Goal: Task Accomplishment & Management: Manage account settings

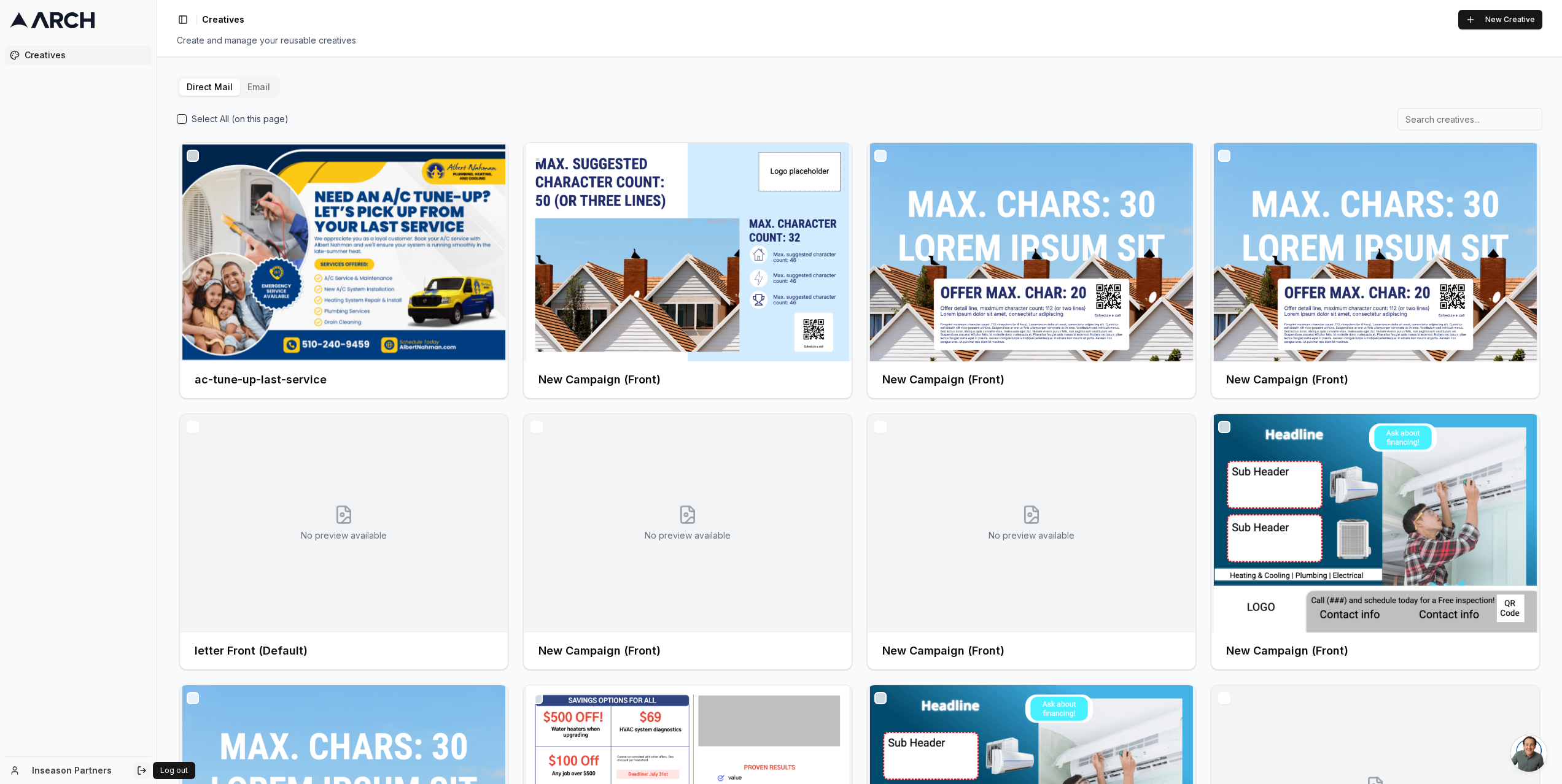
click at [141, 771] on icon "Log out" at bounding box center [142, 770] width 10 height 10
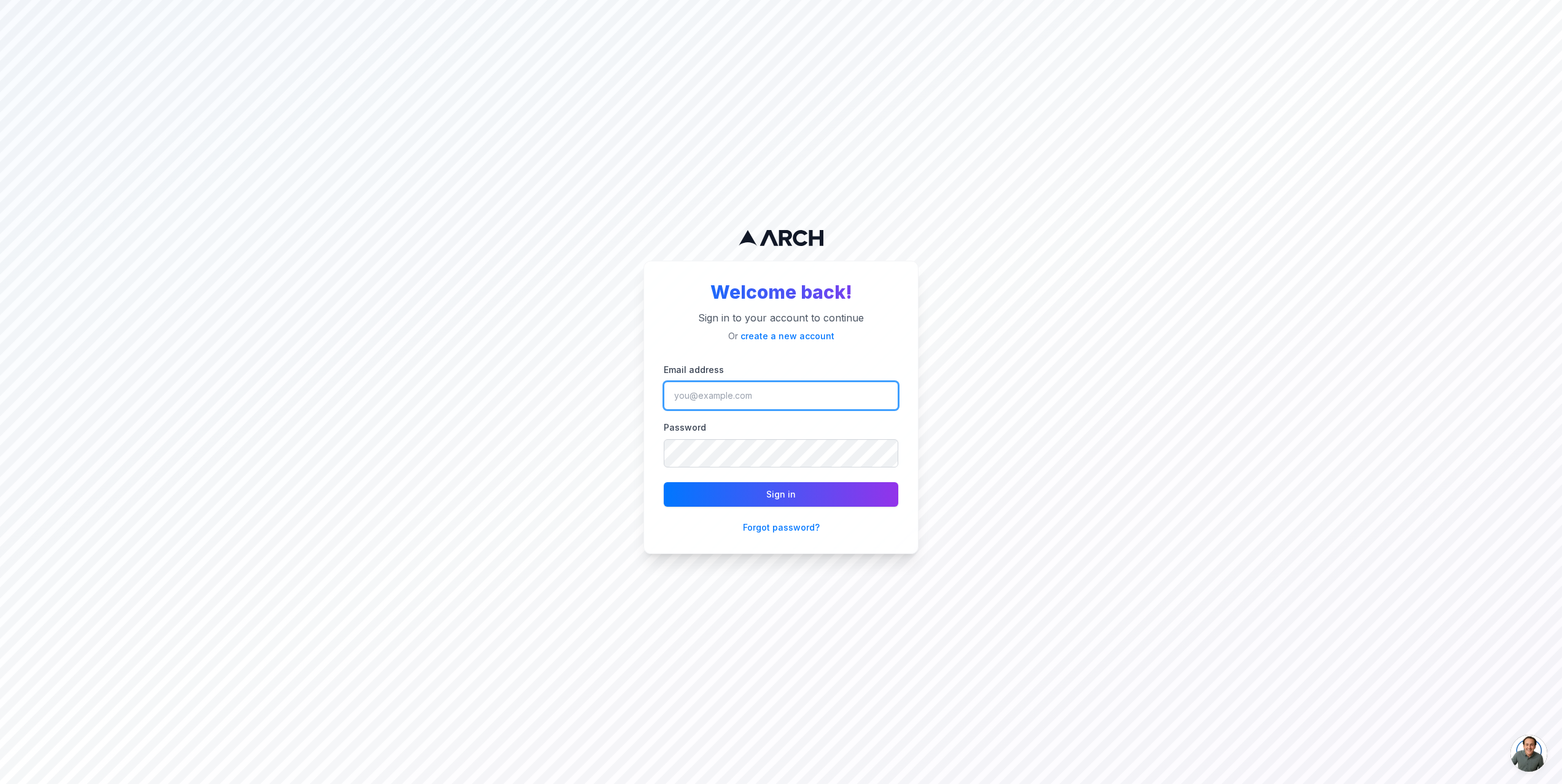
click at [760, 394] on input "Email address" at bounding box center [781, 396] width 234 height 28
type input "[EMAIL_ADDRESS][DOMAIN_NAME]"
click at [798, 499] on button "Sign in" at bounding box center [781, 494] width 234 height 25
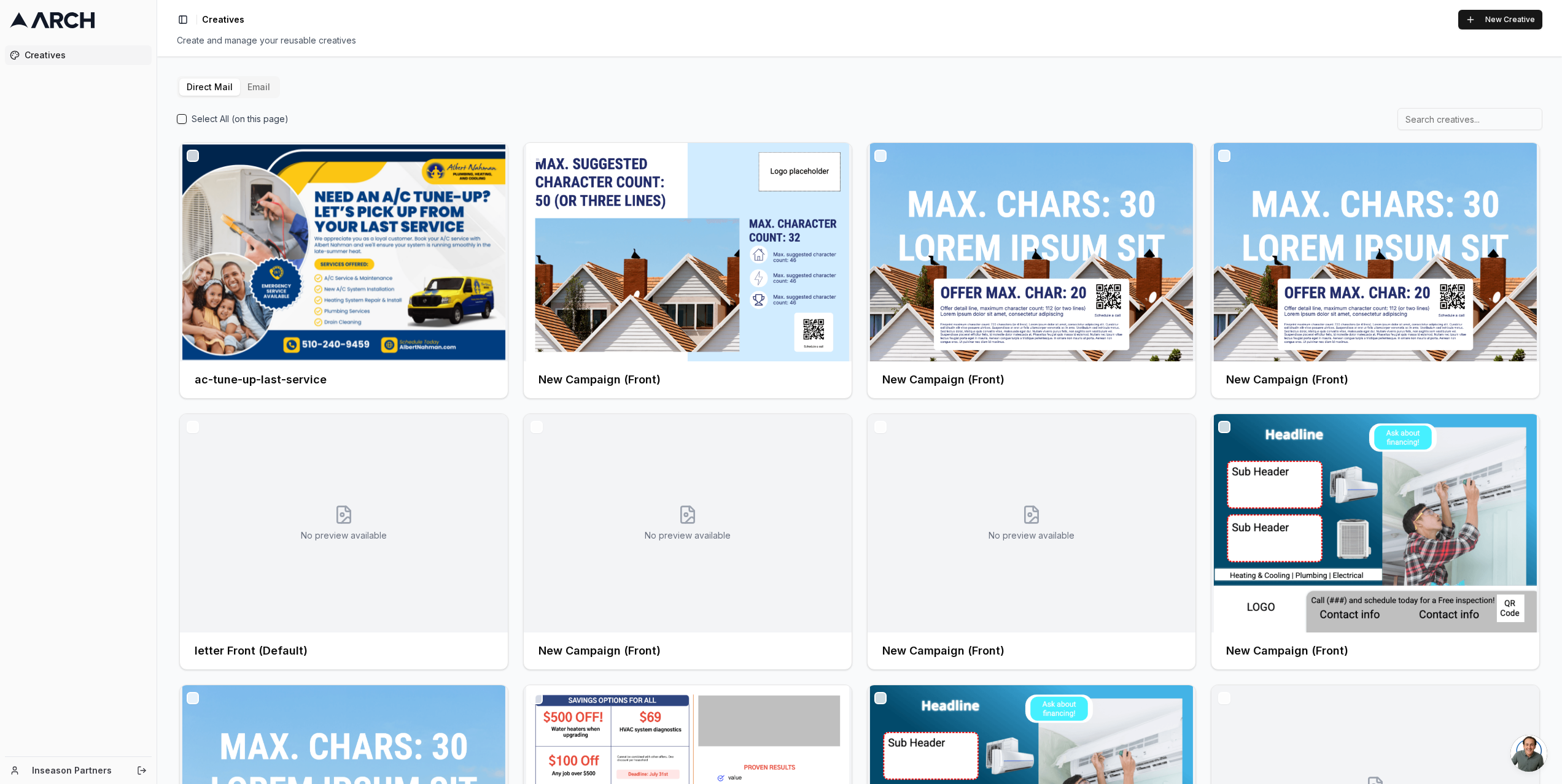
click at [265, 91] on button "Email" at bounding box center [258, 87] width 38 height 17
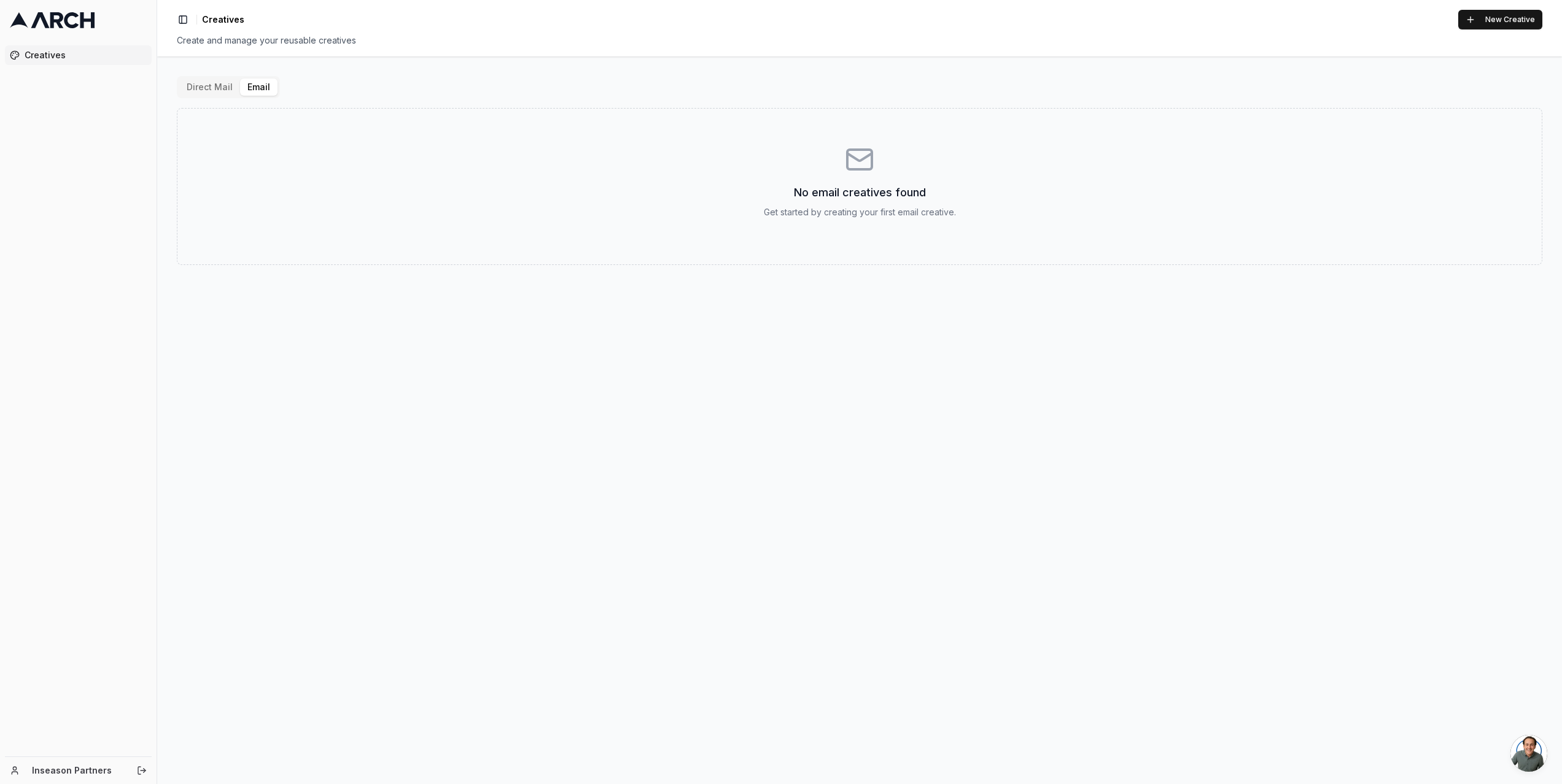
click at [201, 89] on button "Direct Mail" at bounding box center [209, 87] width 61 height 17
